Goal: Task Accomplishment & Management: Complete application form

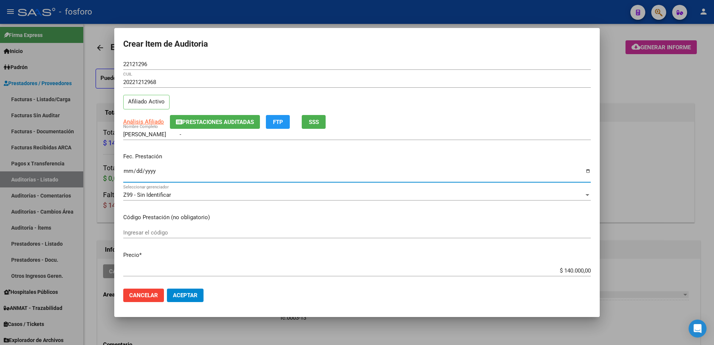
scroll to position [336, 0]
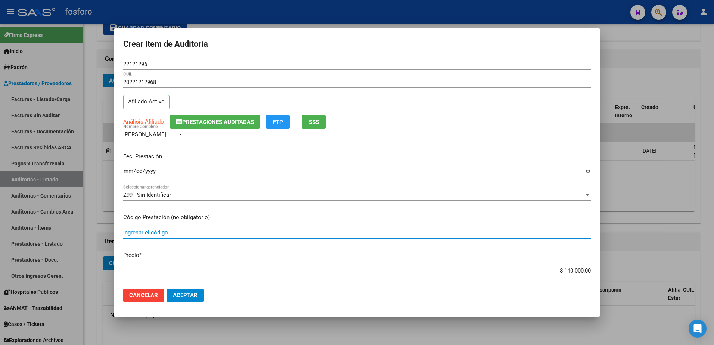
click at [142, 234] on input "Ingresar el código" at bounding box center [356, 232] width 467 height 7
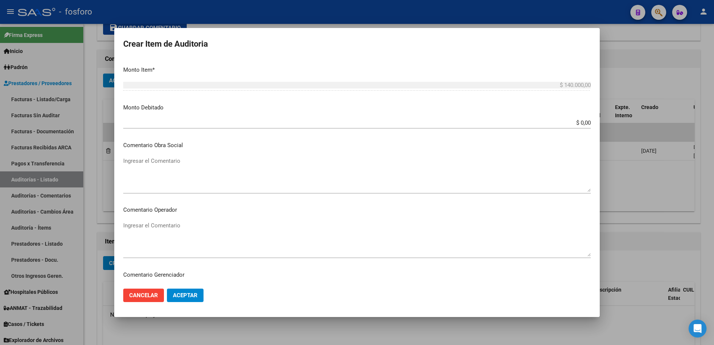
scroll to position [261, 0]
type input "MEDICACION 100% COBERTURA"
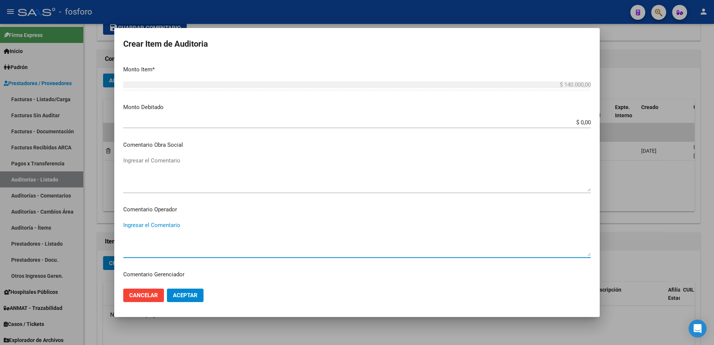
click at [154, 226] on textarea "Ingresar el Comentario" at bounding box center [356, 238] width 467 height 35
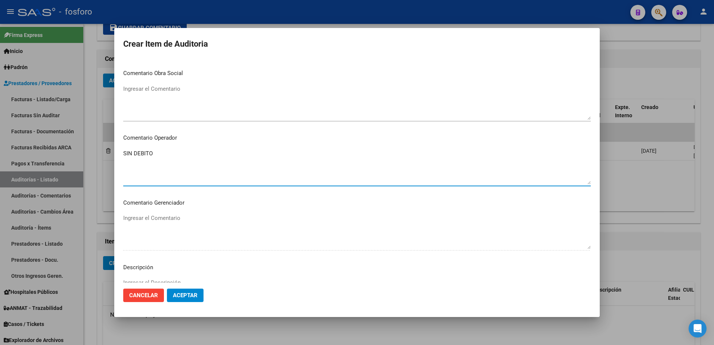
scroll to position [448, 0]
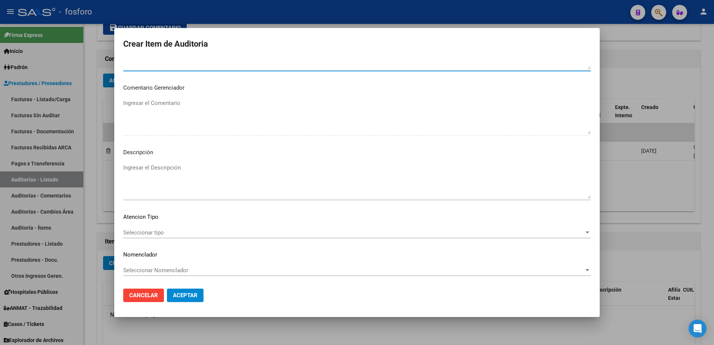
type textarea "SIN DEBITO"
click at [140, 234] on span "Seleccionar tipo" at bounding box center [353, 232] width 461 height 7
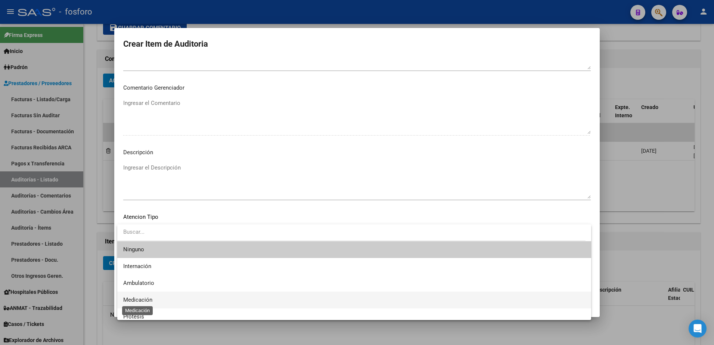
click at [140, 297] on span "Medicación" at bounding box center [137, 299] width 29 height 7
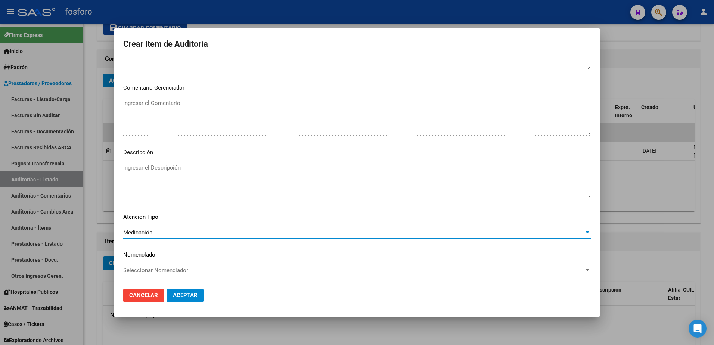
click at [192, 295] on span "Aceptar" at bounding box center [185, 295] width 25 height 7
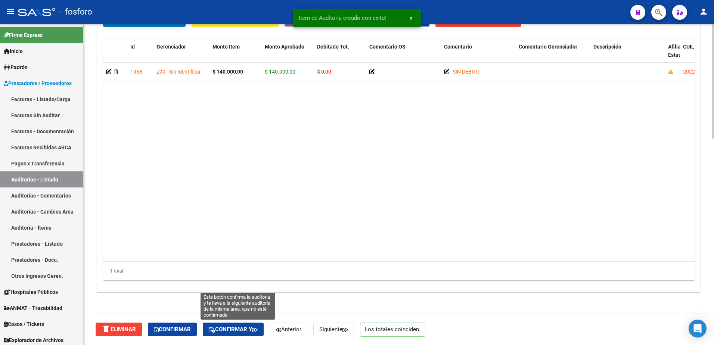
click at [248, 327] on span "Confirmar y" at bounding box center [233, 329] width 49 height 7
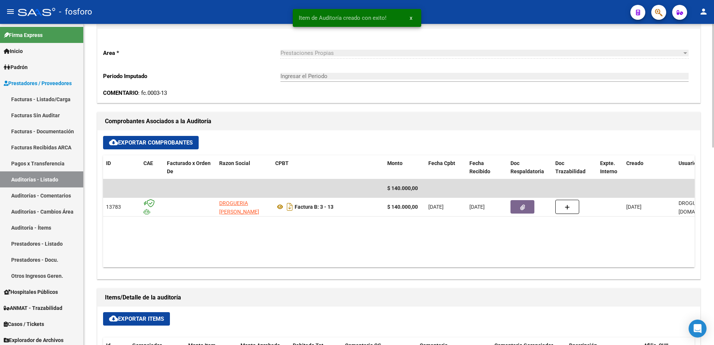
type input "202510"
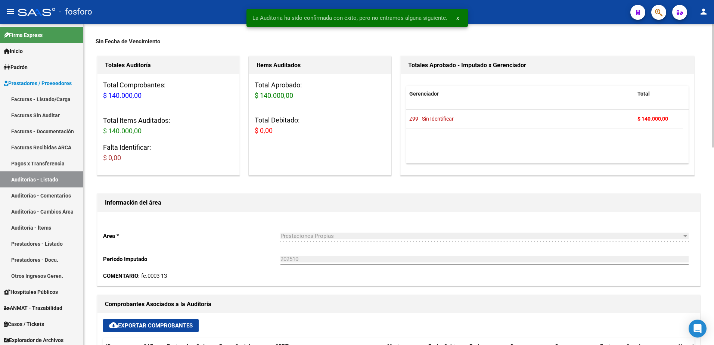
scroll to position [0, 0]
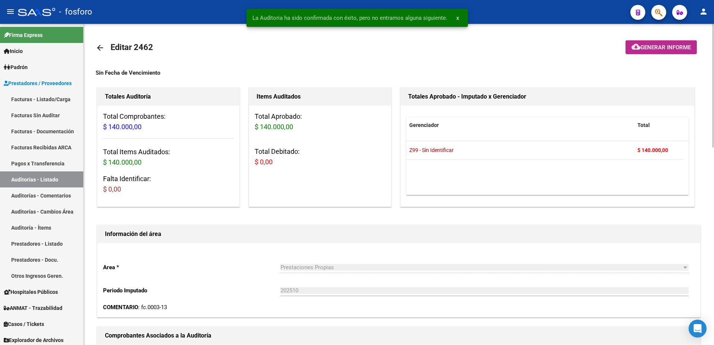
click at [647, 49] on span "Generar informe" at bounding box center [665, 47] width 50 height 7
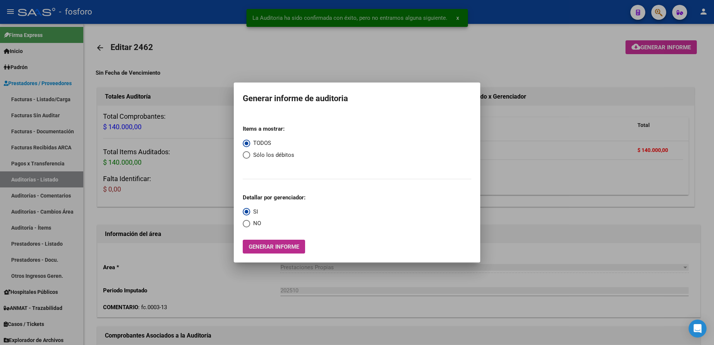
click at [263, 245] on span "Generar informe" at bounding box center [274, 246] width 50 height 7
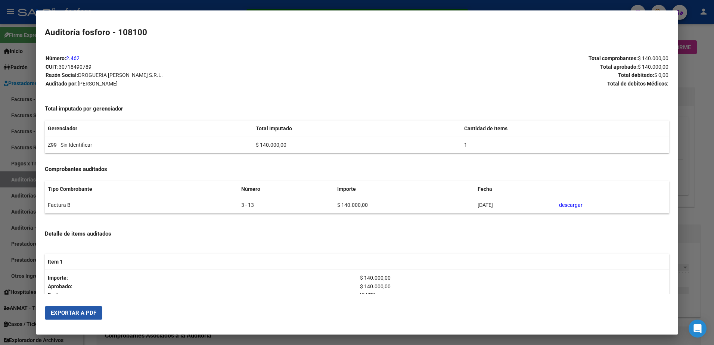
drag, startPoint x: 84, startPoint y: 311, endPoint x: 301, endPoint y: 250, distance: 225.4
click at [85, 311] on span "Exportar a PDF" at bounding box center [74, 313] width 46 height 7
click at [25, 139] on div at bounding box center [357, 172] width 714 height 345
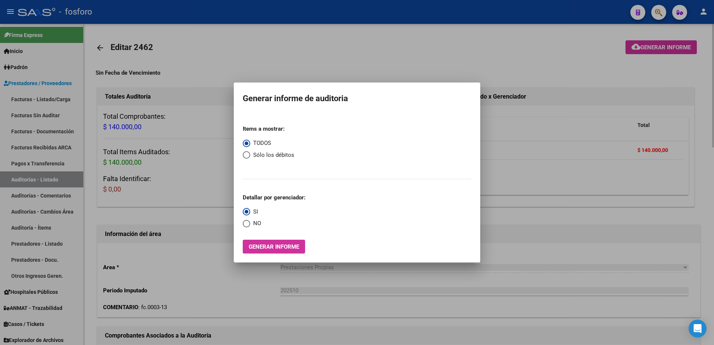
drag, startPoint x: 260, startPoint y: 288, endPoint x: 269, endPoint y: 274, distance: 16.9
click at [263, 285] on div at bounding box center [357, 172] width 714 height 345
